Goal: Information Seeking & Learning: Find contact information

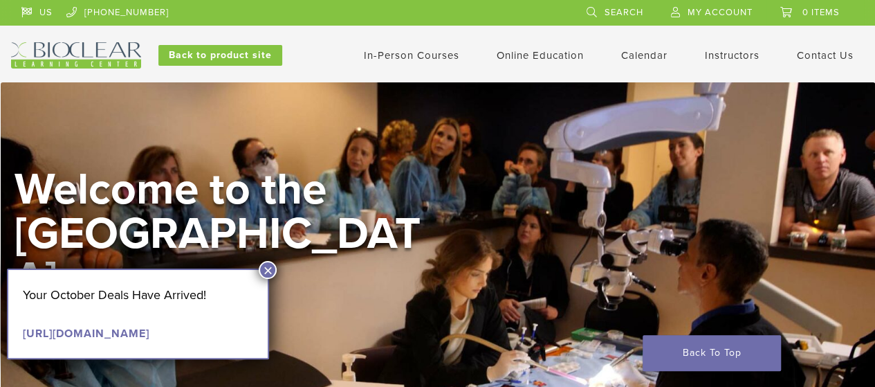
click at [445, 55] on link "In-Person Courses" at bounding box center [411, 55] width 95 height 12
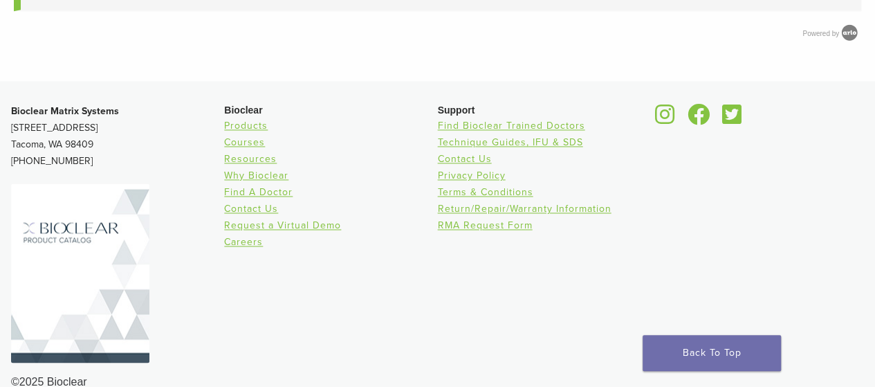
scroll to position [984, 0]
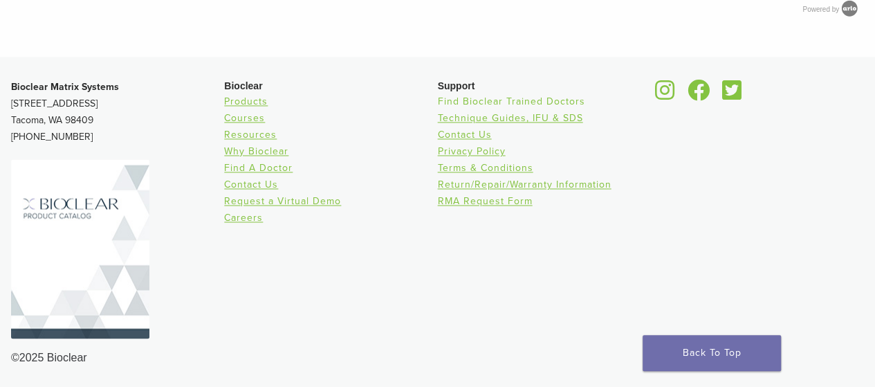
click at [497, 102] on link "Find Bioclear Trained Doctors" at bounding box center [511, 101] width 147 height 12
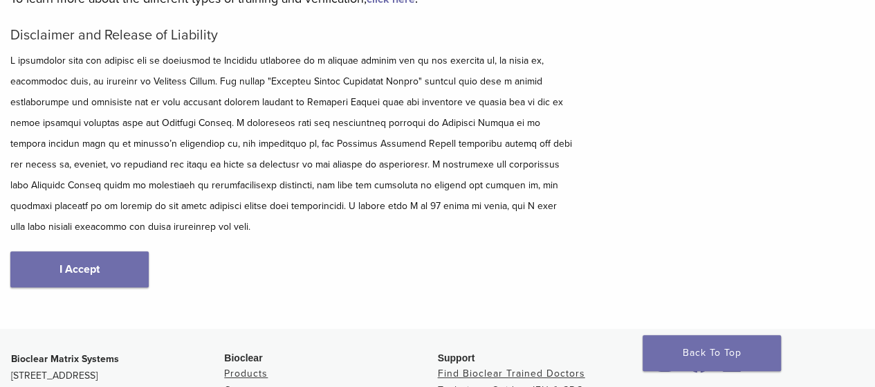
scroll to position [369, 0]
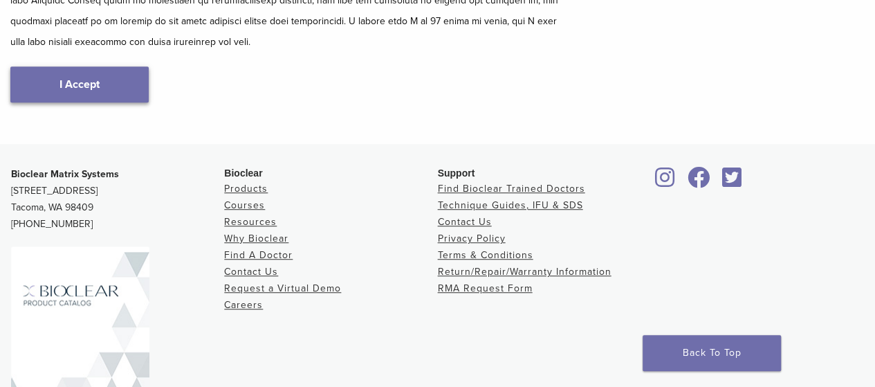
click at [91, 84] on link "I Accept" at bounding box center [79, 84] width 138 height 36
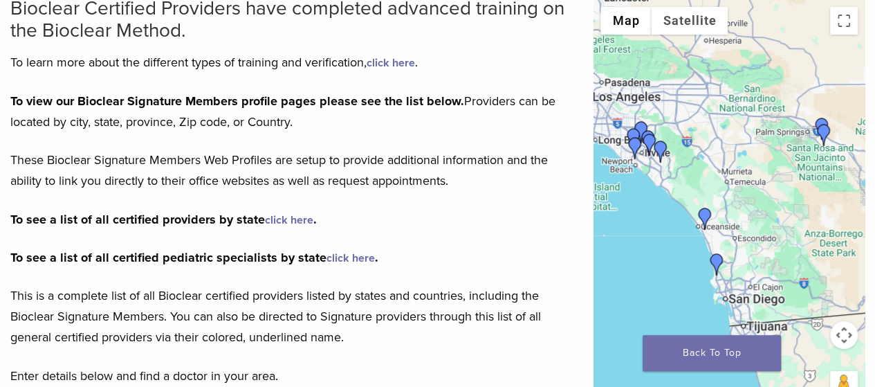
scroll to position [184, 0]
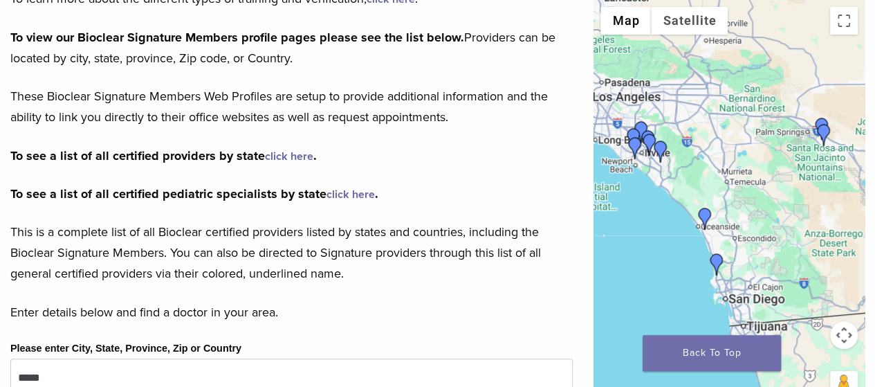
click at [719, 264] on img "Dr. David Eshom" at bounding box center [717, 264] width 22 height 22
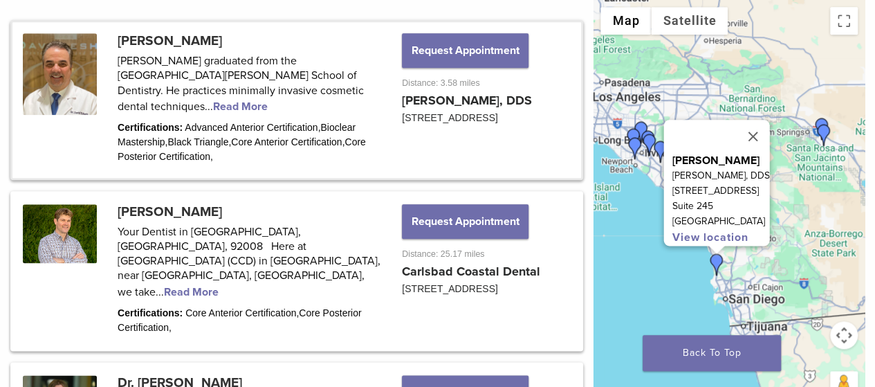
scroll to position [760, 0]
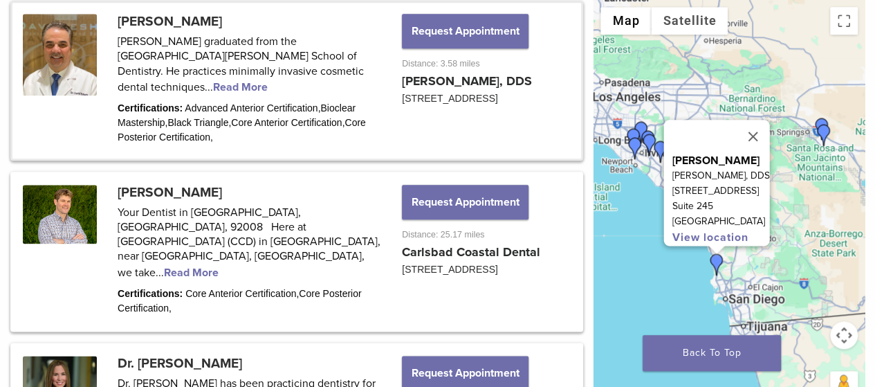
click at [770, 130] on button "Close" at bounding box center [753, 136] width 33 height 33
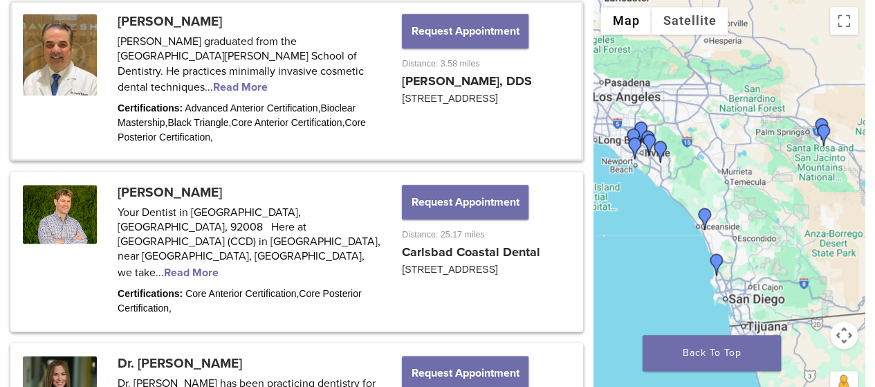
click at [706, 208] on img "Dr. Michael Thylin" at bounding box center [705, 219] width 22 height 22
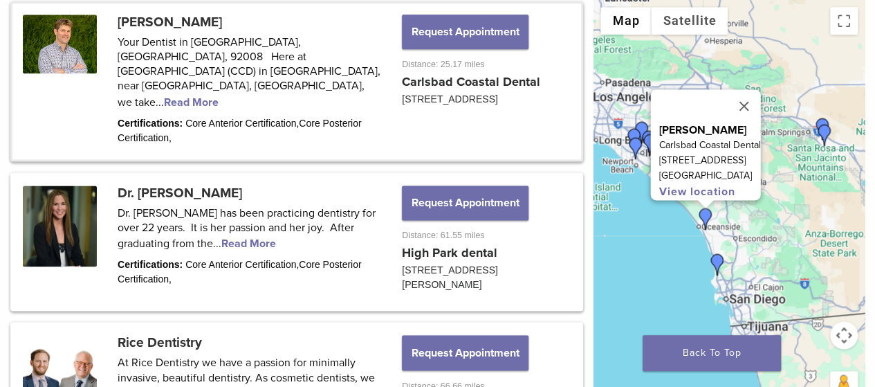
scroll to position [930, 0]
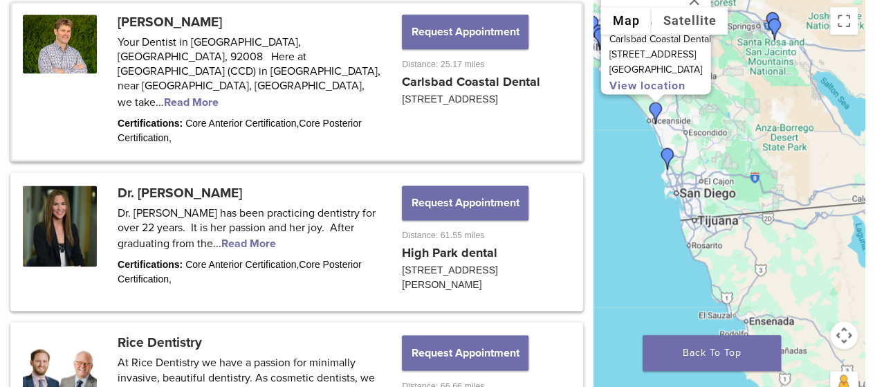
drag, startPoint x: 791, startPoint y: 288, endPoint x: 737, endPoint y: 171, distance: 128.8
click at [737, 172] on div "Dr. Michael Thylin Carlsbad Coastal Dental 3144 El Camino Real Ste 203 Carlsbad…" at bounding box center [729, 207] width 271 height 415
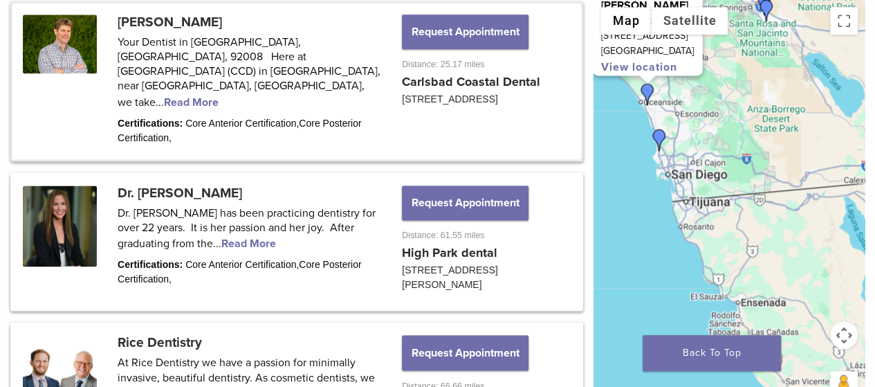
click at [737, 171] on div "Dr. Michael Thylin Carlsbad Coastal Dental 3144 El Camino Real Ste 203 Carlsbad…" at bounding box center [729, 207] width 271 height 415
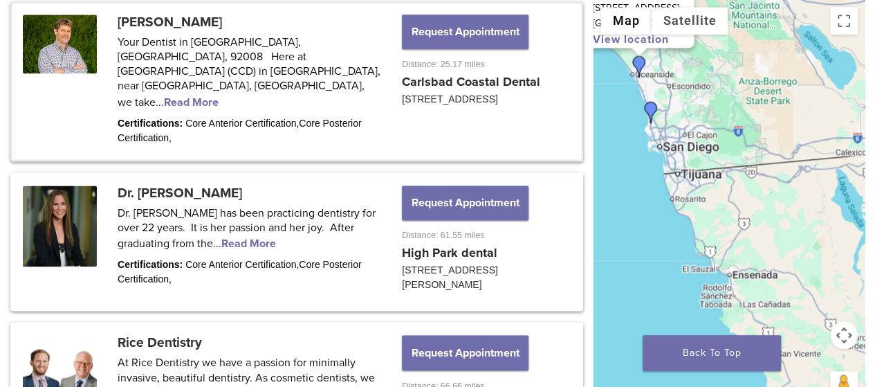
drag, startPoint x: 697, startPoint y: 297, endPoint x: 689, endPoint y: 268, distance: 30.2
click at [689, 268] on div "Dr. Michael Thylin Carlsbad Coastal Dental 3144 El Camino Real Ste 203 Carlsbad…" at bounding box center [729, 207] width 271 height 415
click at [722, 241] on div "Dr. Michael Thylin Carlsbad Coastal Dental 3144 El Camino Real Ste 203 Carlsbad…" at bounding box center [729, 207] width 271 height 415
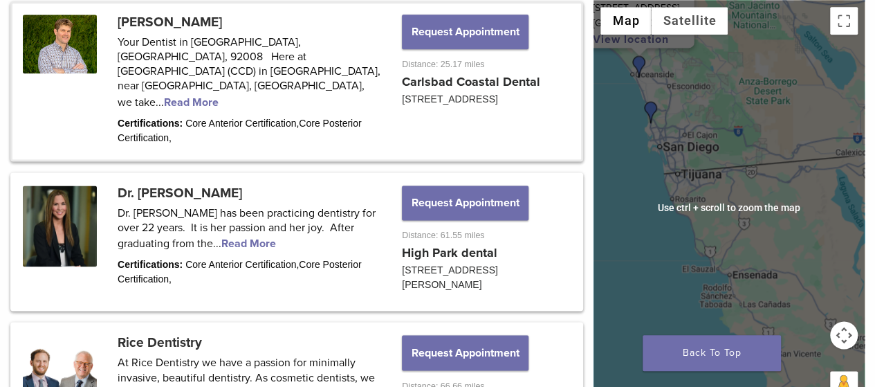
scroll to position [1022, 0]
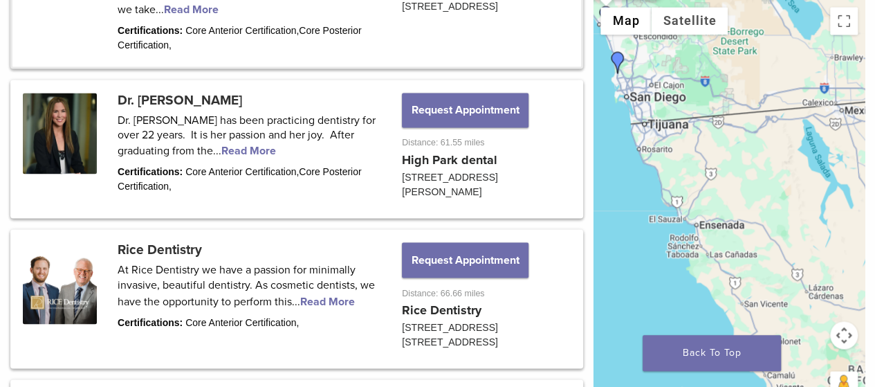
drag, startPoint x: 722, startPoint y: 259, endPoint x: 689, endPoint y: 205, distance: 62.8
click at [689, 205] on div "Dr. Michael Thylin Carlsbad Coastal Dental 3144 El Camino Real Ste 203 Carlsbad…" at bounding box center [729, 207] width 271 height 415
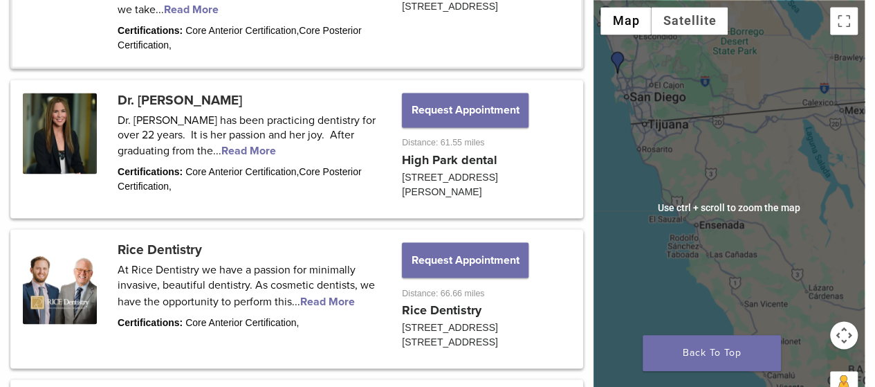
scroll to position [1114, 0]
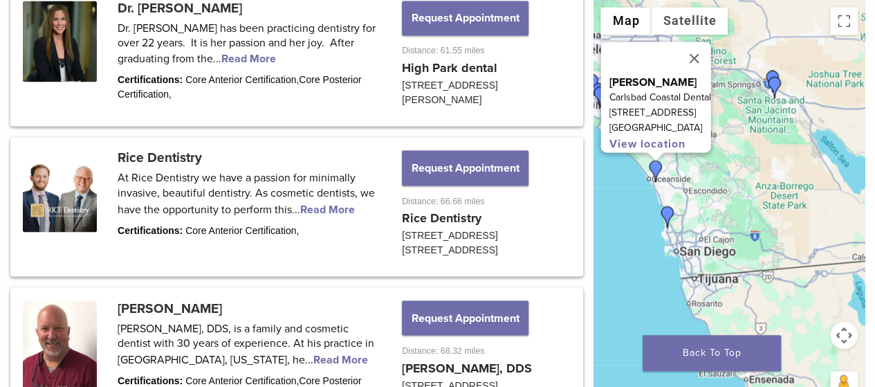
drag, startPoint x: 711, startPoint y: 165, endPoint x: 761, endPoint y: 323, distance: 165.4
click at [761, 323] on div "Dr. Michael Thylin Carlsbad Coastal Dental 3144 El Camino Real Ste 203 Carlsbad…" at bounding box center [729, 207] width 271 height 415
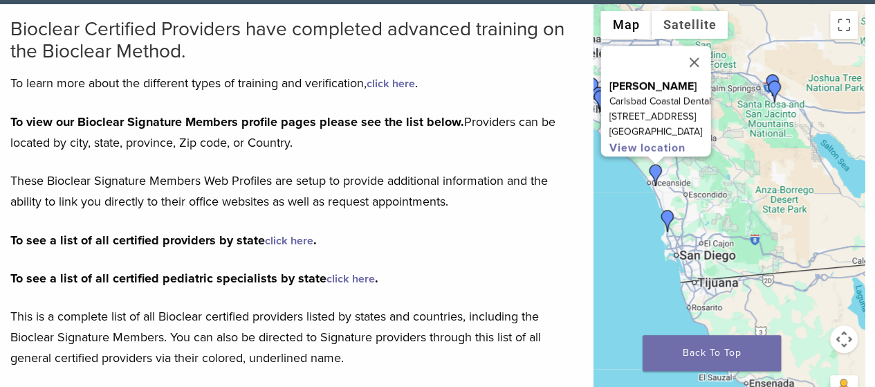
scroll to position [0, 0]
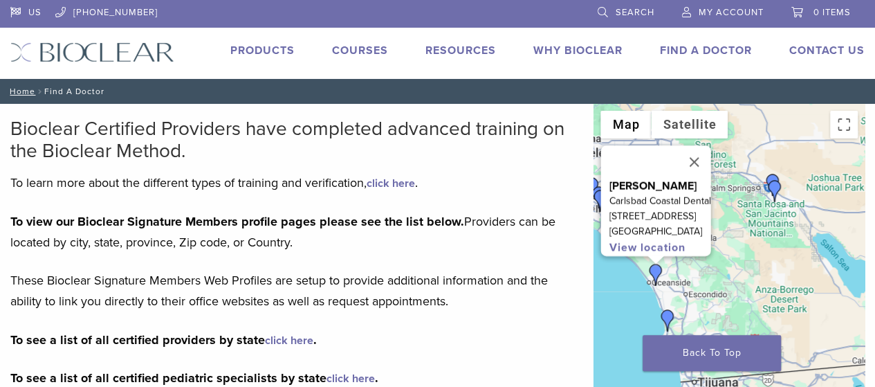
click at [362, 45] on link "Courses" at bounding box center [360, 51] width 56 height 14
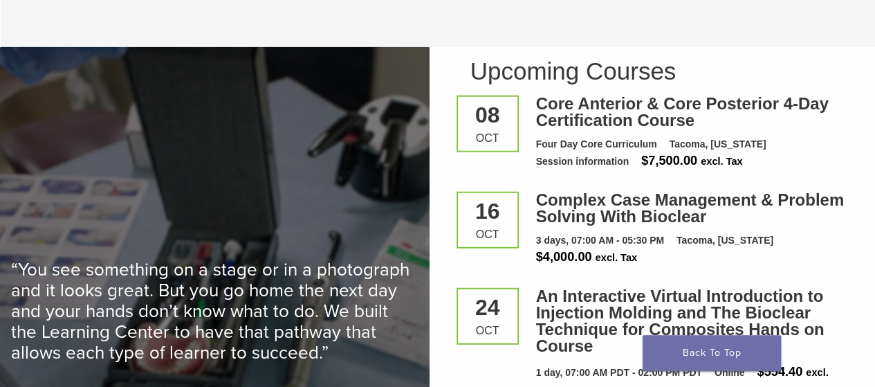
scroll to position [1798, 0]
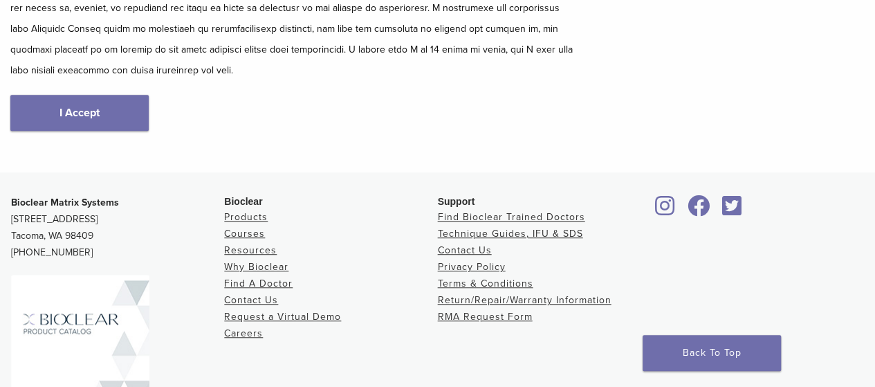
scroll to position [369, 0]
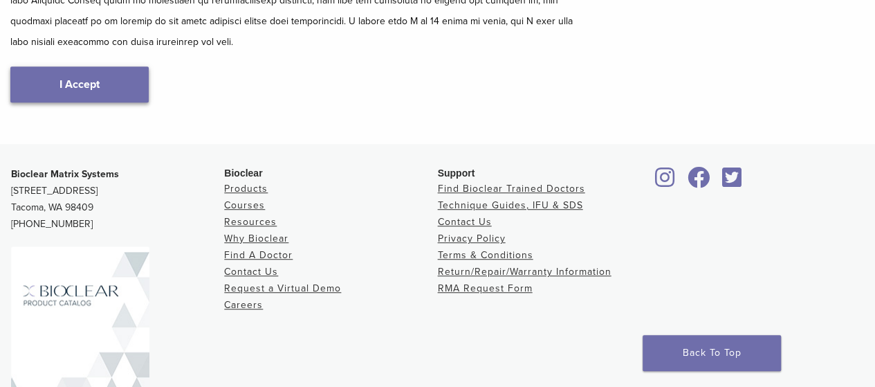
click at [118, 80] on link "I Accept" at bounding box center [79, 84] width 138 height 36
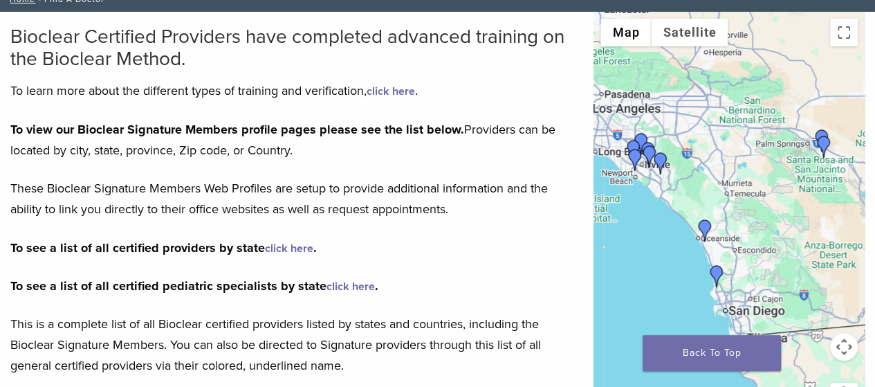
scroll to position [184, 0]
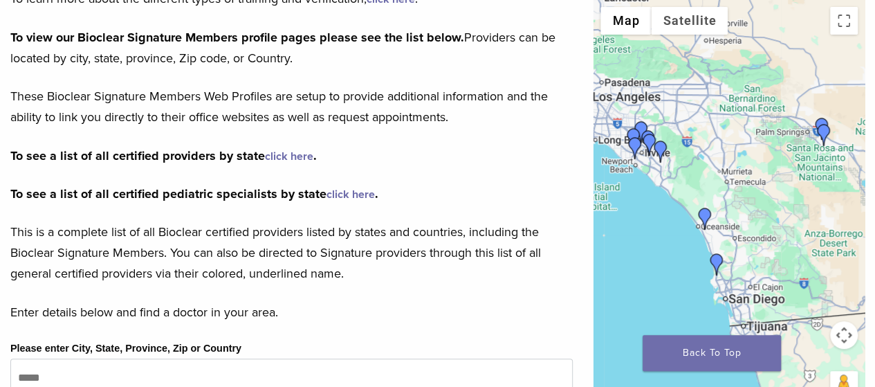
click at [284, 155] on link "click here" at bounding box center [289, 156] width 48 height 14
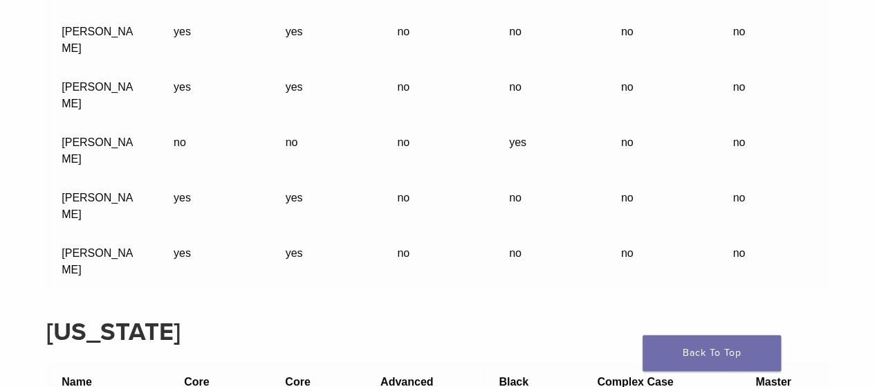
scroll to position [24904, 0]
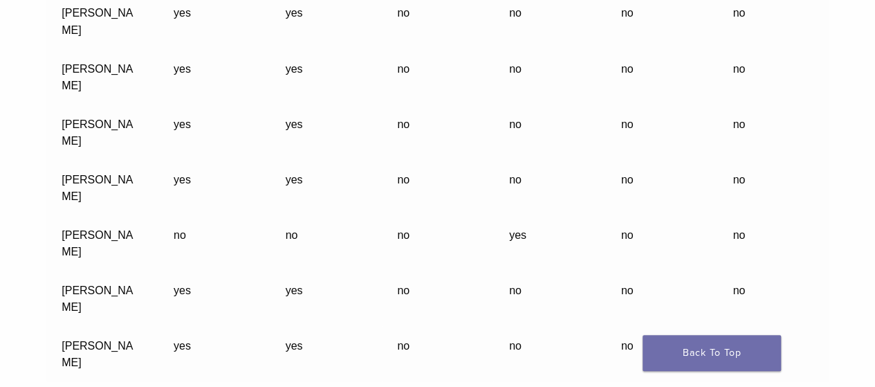
drag, startPoint x: 122, startPoint y: 311, endPoint x: 46, endPoint y: 306, distance: 76.2
drag, startPoint x: 127, startPoint y: 311, endPoint x: 55, endPoint y: 308, distance: 72.0
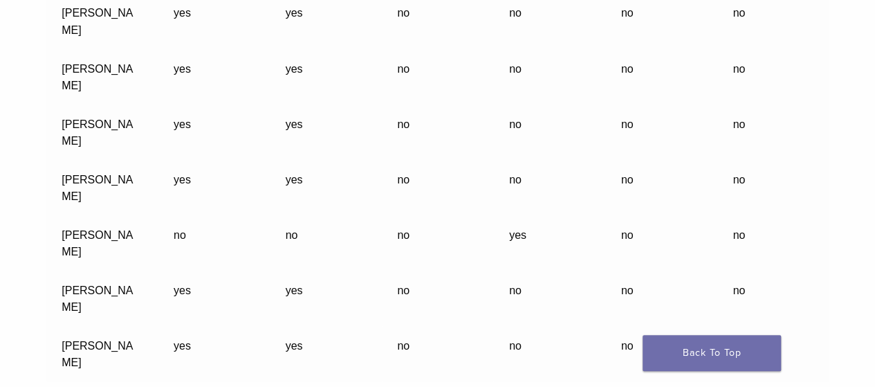
scroll to position [24996, 0]
